Goal: Use online tool/utility: Utilize a website feature to perform a specific function

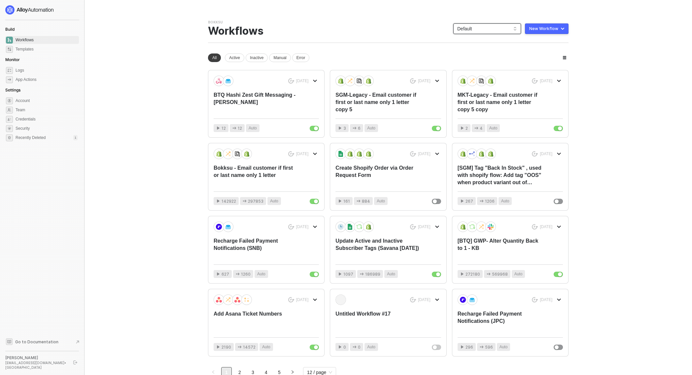
click at [486, 29] on span "Default" at bounding box center [487, 29] width 60 height 10
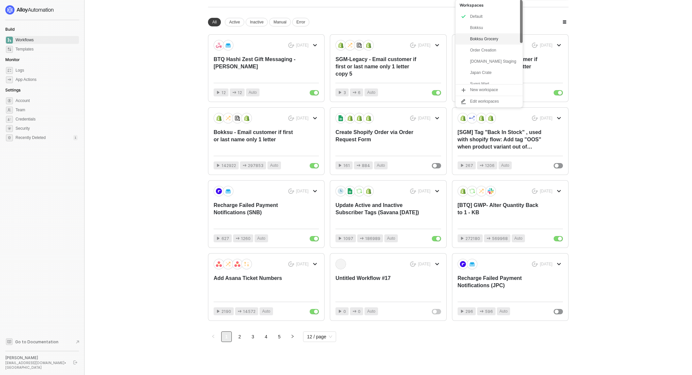
scroll to position [84, 0]
click at [491, 57] on div "btq-hashi" at bounding box center [494, 56] width 49 height 8
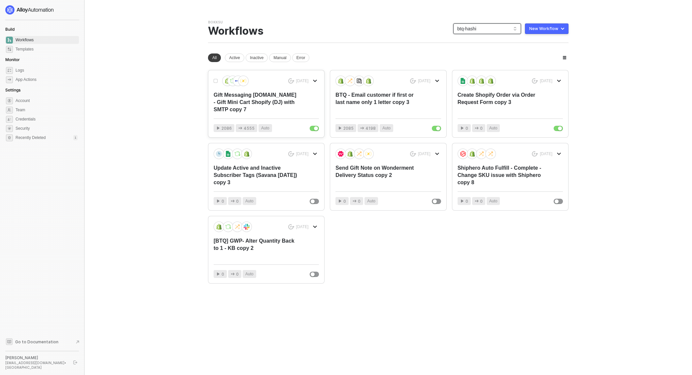
click at [247, 100] on div "Gift Messaging [DOMAIN_NAME] - Gift Mini Cart Shopify (DJ) with SMTP copy 7" at bounding box center [256, 102] width 84 height 22
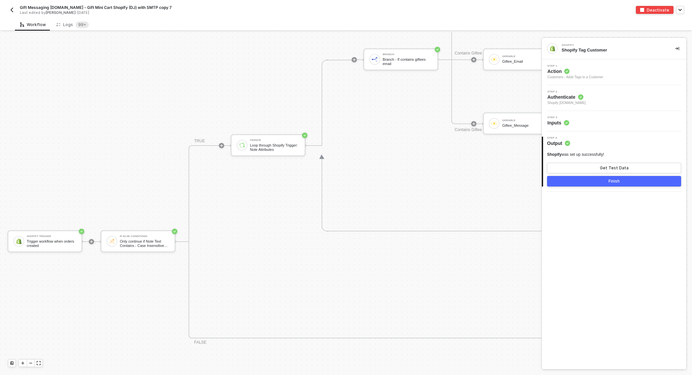
scroll to position [473, 1]
click at [37, 238] on div "Shopify Trigger Trigger workflow when orders created" at bounding box center [51, 241] width 50 height 13
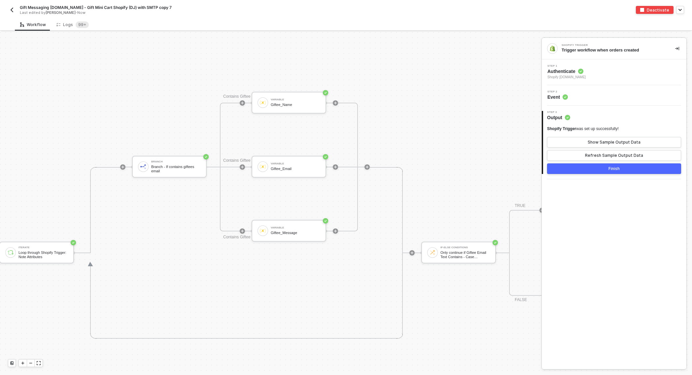
scroll to position [361, 232]
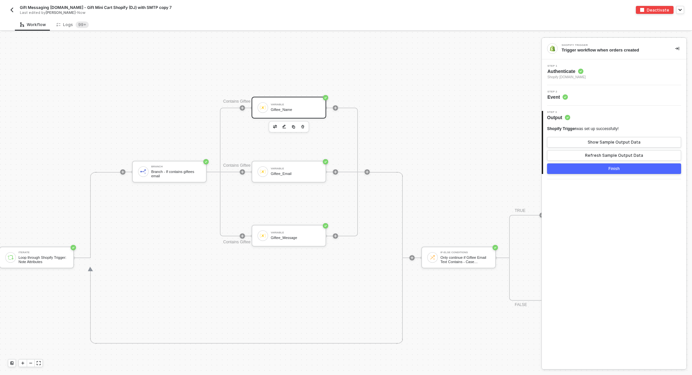
click at [292, 108] on div "Giftee_Name" at bounding box center [296, 110] width 50 height 4
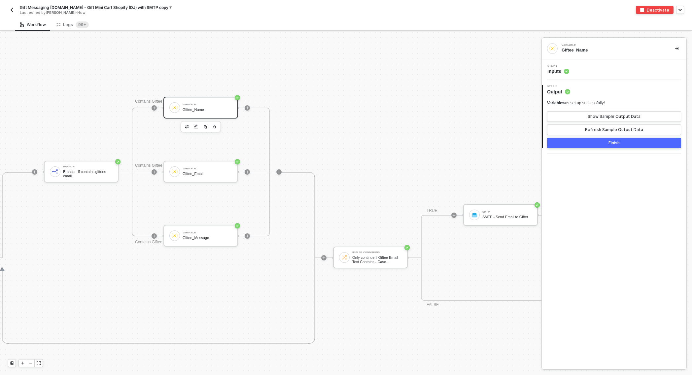
scroll to position [361, 474]
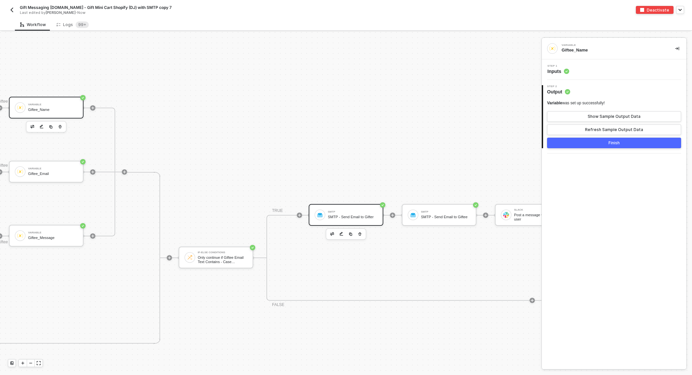
click at [353, 210] on div "SMTP SMTP - Send Email to Gifter" at bounding box center [353, 215] width 50 height 13
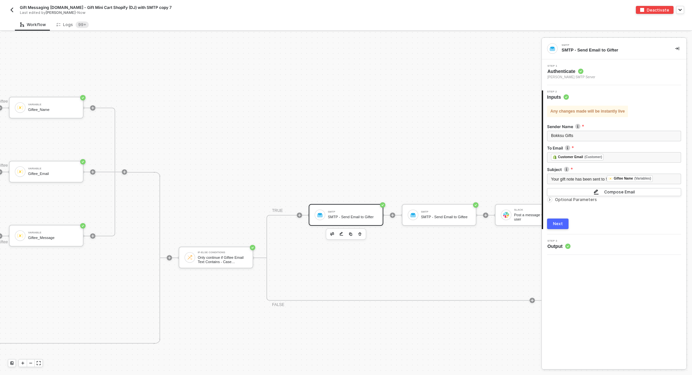
click at [563, 201] on span "Optional Parameters" at bounding box center [576, 199] width 42 height 5
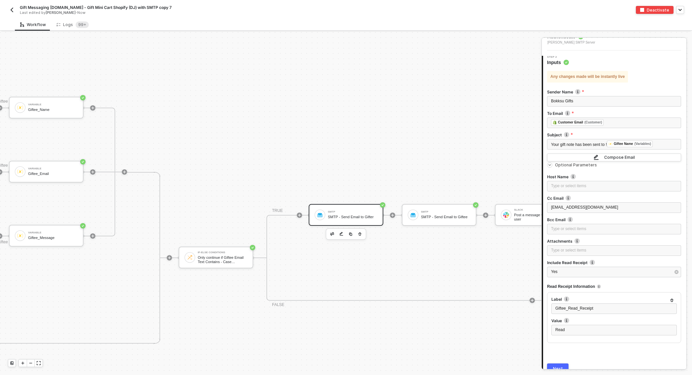
scroll to position [34, 0]
click at [431, 215] on div "SMTP - Send Email to Giftee" at bounding box center [446, 217] width 50 height 4
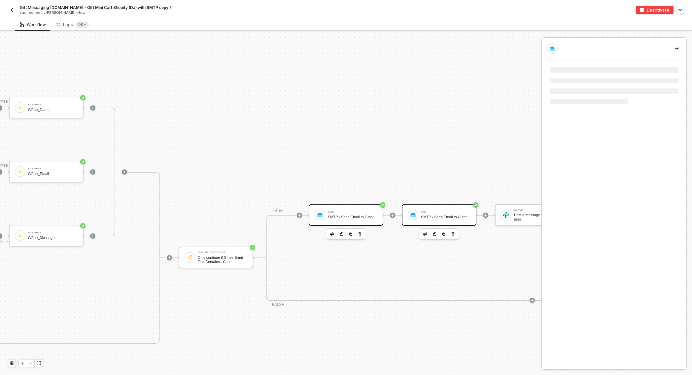
scroll to position [0, 0]
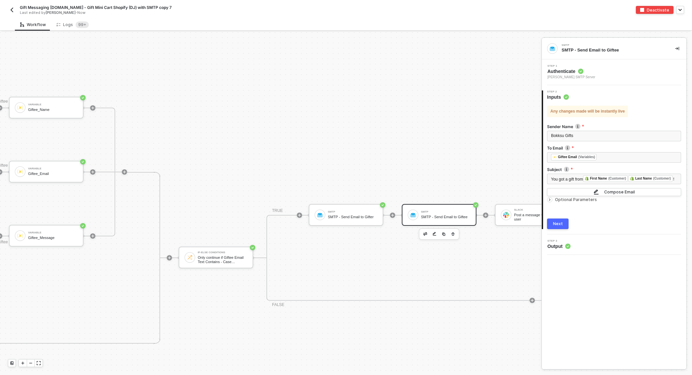
click at [565, 202] on span "Optional Parameters" at bounding box center [576, 199] width 42 height 5
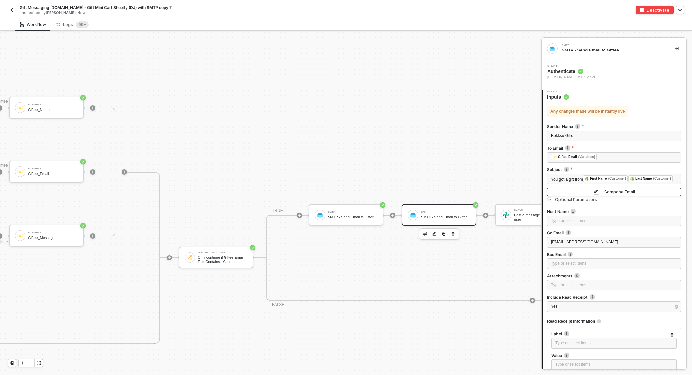
click at [574, 196] on button "Compose Email" at bounding box center [614, 192] width 134 height 8
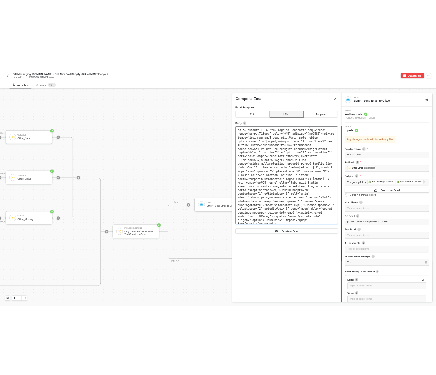
scroll to position [834, 0]
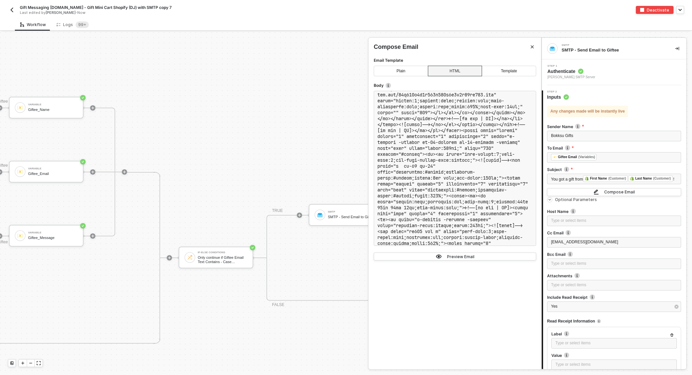
click at [512, 73] on div "Template" at bounding box center [509, 71] width 54 height 11
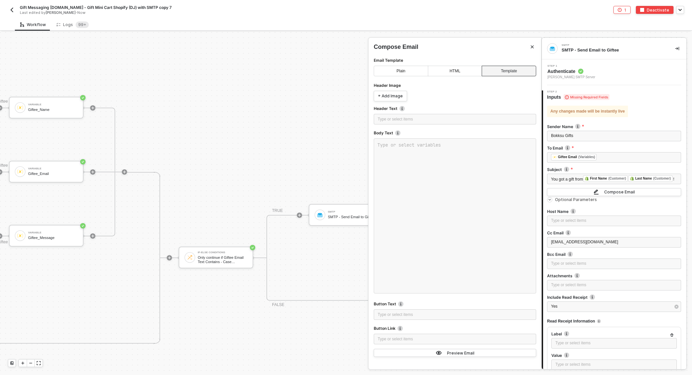
click at [453, 70] on div "HTML" at bounding box center [455, 71] width 54 height 11
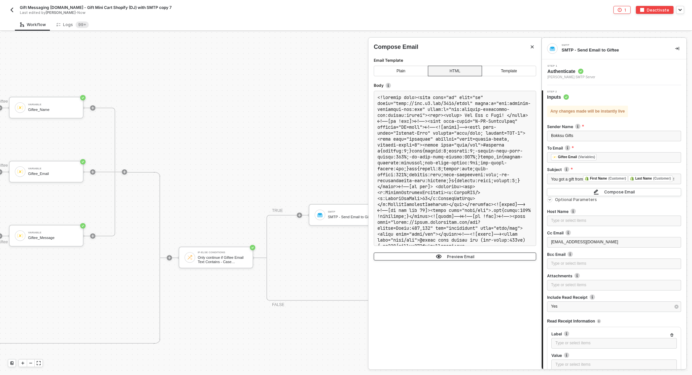
click at [445, 254] on button "Preview Email" at bounding box center [455, 257] width 162 height 8
